Goal: Task Accomplishment & Management: Complete application form

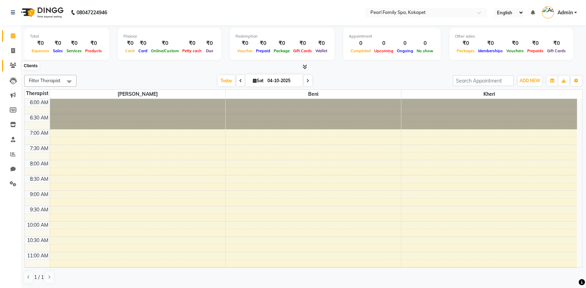
click at [11, 68] on icon at bounding box center [13, 65] width 7 height 5
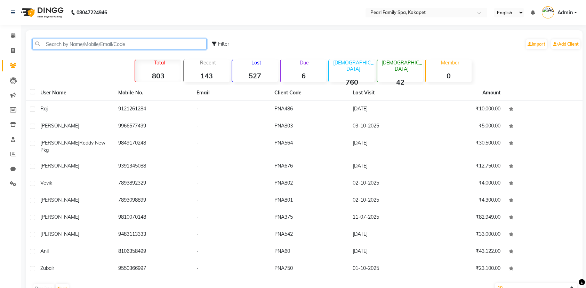
click at [158, 42] on input "text" at bounding box center [119, 44] width 174 height 11
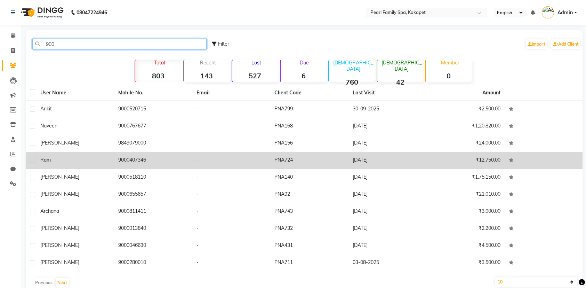
type input "900"
click at [551, 156] on td at bounding box center [544, 160] width 78 height 17
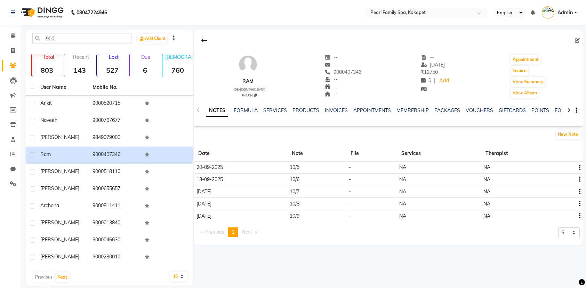
click at [251, 231] on span "Next page" at bounding box center [247, 232] width 10 height 6
click at [8, 37] on span at bounding box center [13, 36] width 12 height 8
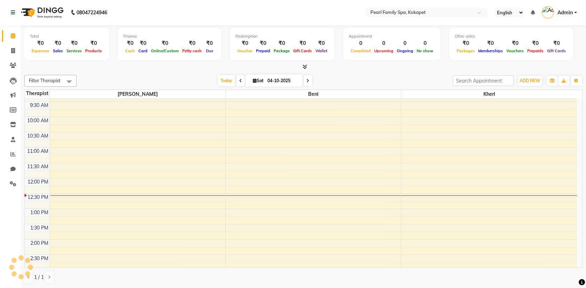
scroll to position [139, 0]
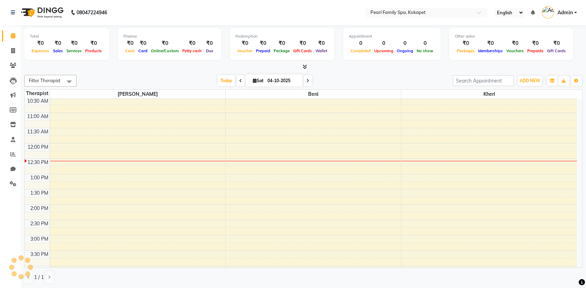
click at [237, 143] on div "6:00 AM 6:30 AM 7:00 AM 7:30 AM 8:00 AM 8:30 AM 9:00 AM 9:30 AM 10:00 AM 10:30 …" at bounding box center [301, 205] width 553 height 490
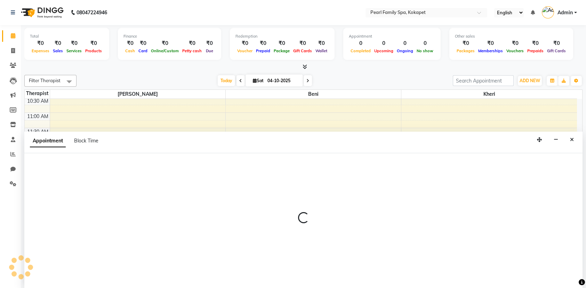
scroll to position [0, 0]
select select "87640"
select select "720"
select select "tentative"
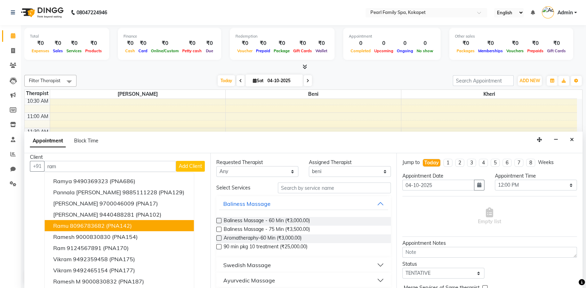
scroll to position [6, 0]
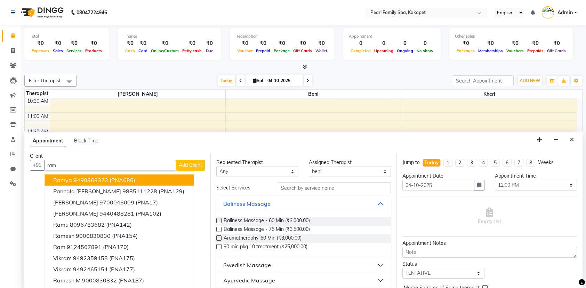
type input "ram"
drag, startPoint x: 95, startPoint y: 157, endPoint x: 53, endPoint y: 165, distance: 42.1
click at [52, 162] on div "Client +91 ram Ramya 9490369323 (PNA686) pannala [PERSON_NAME] 9885111228 (PNA1…" at bounding box center [117, 220] width 186 height 135
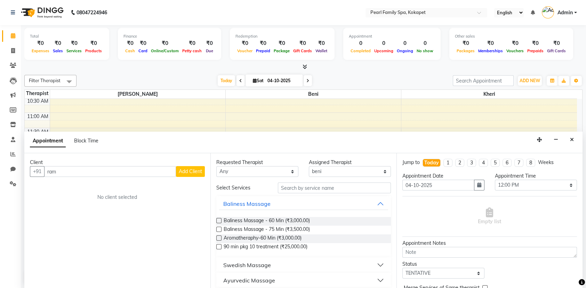
scroll to position [0, 0]
drag, startPoint x: 60, startPoint y: 172, endPoint x: 0, endPoint y: 178, distance: 60.5
click at [0, 178] on app-home "08047224946 Select Location × Pearl Family Spa, Kokapet English ENGLISH Español…" at bounding box center [293, 144] width 586 height 288
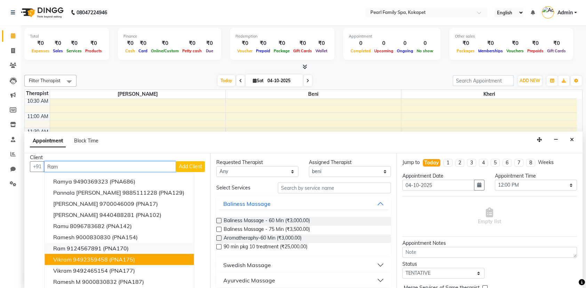
scroll to position [6, 0]
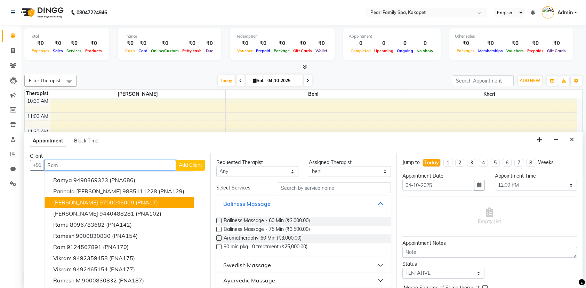
type input "Ram"
